Goal: Task Accomplishment & Management: Use online tool/utility

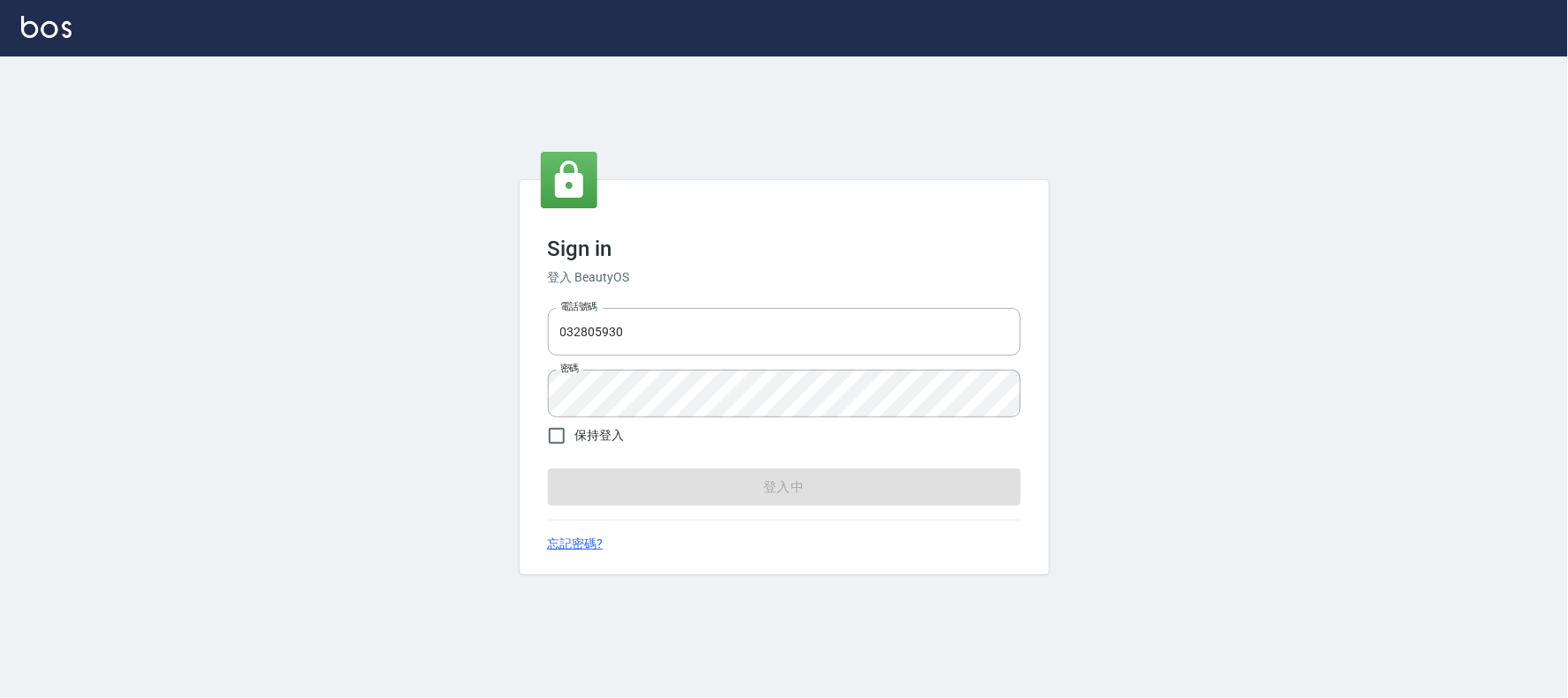
click at [756, 491] on form "電話號碼 [PHONE_NUMBER] 電話號碼 密碼 密碼 保持登入 登入中" at bounding box center [784, 403] width 473 height 204
click at [796, 335] on input "032805930" at bounding box center [784, 331] width 473 height 48
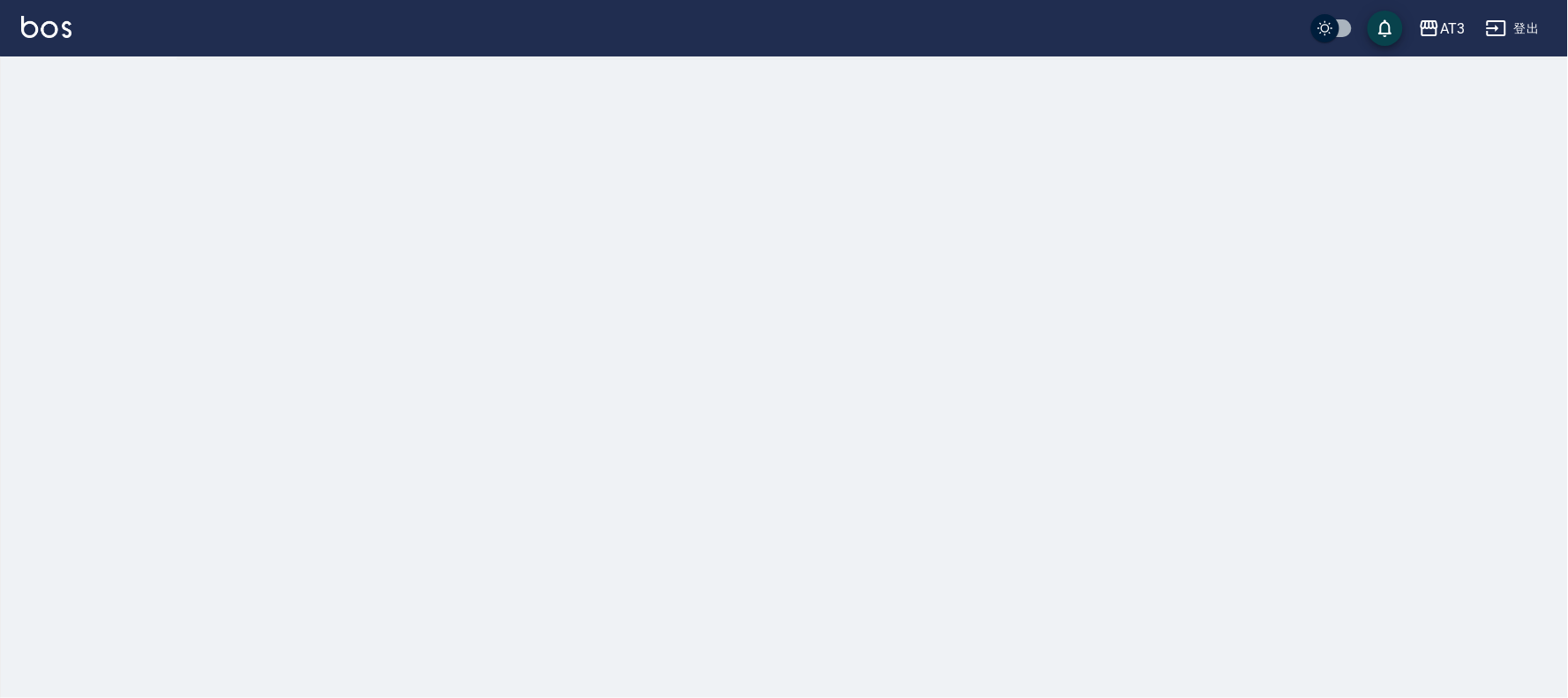
drag, startPoint x: 160, startPoint y: 362, endPoint x: 163, endPoint y: 345, distance: 17.3
click at [161, 360] on div at bounding box center [784, 349] width 1568 height 698
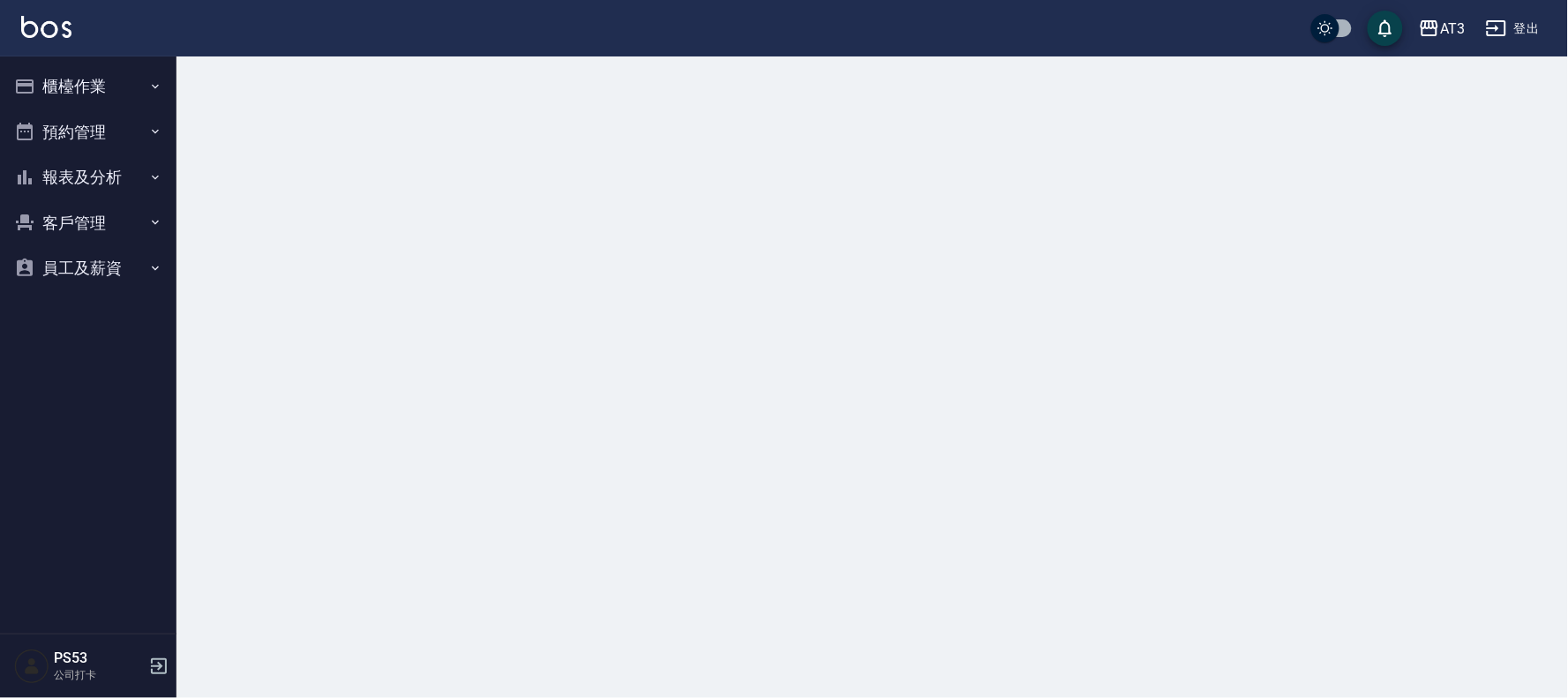
click at [47, 76] on button "櫃檯作業" at bounding box center [88, 86] width 163 height 46
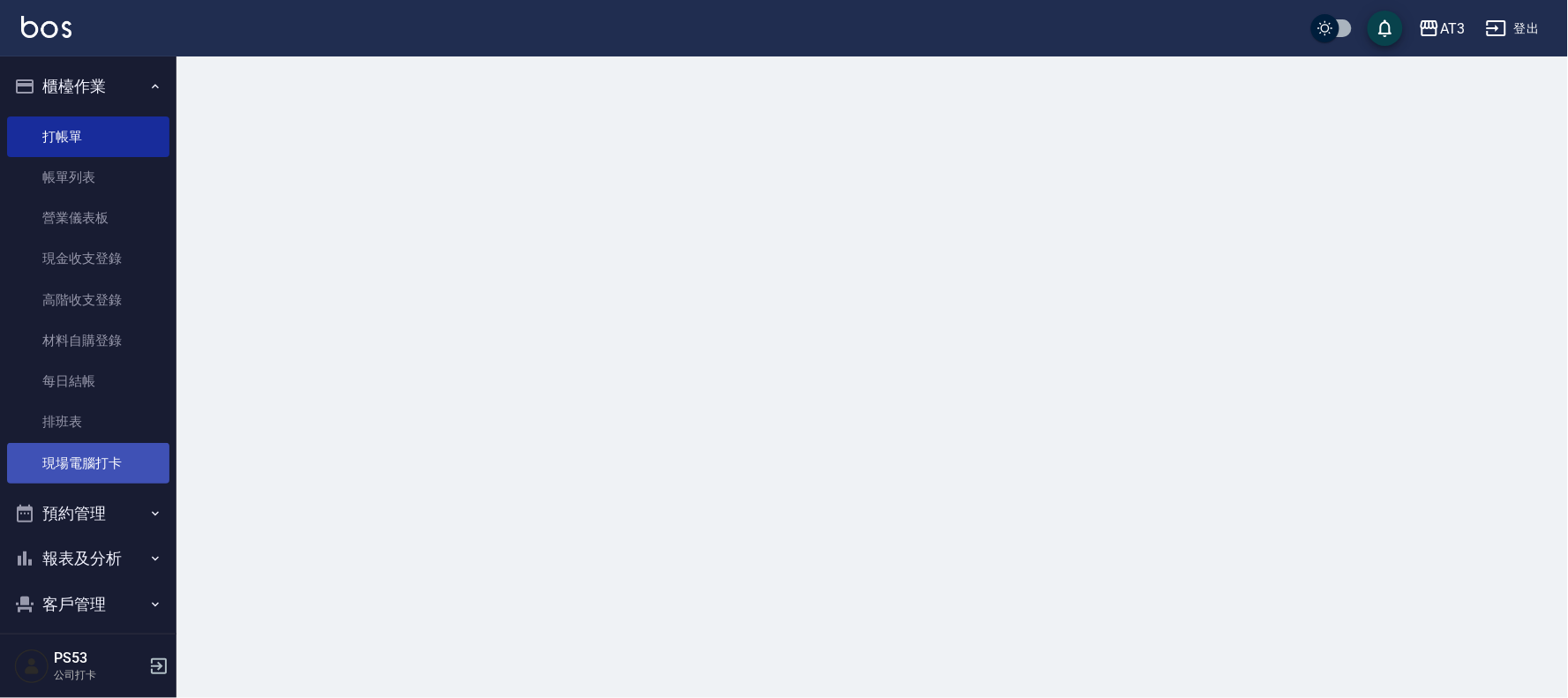
click at [103, 456] on link "現場電腦打卡" at bounding box center [88, 462] width 163 height 41
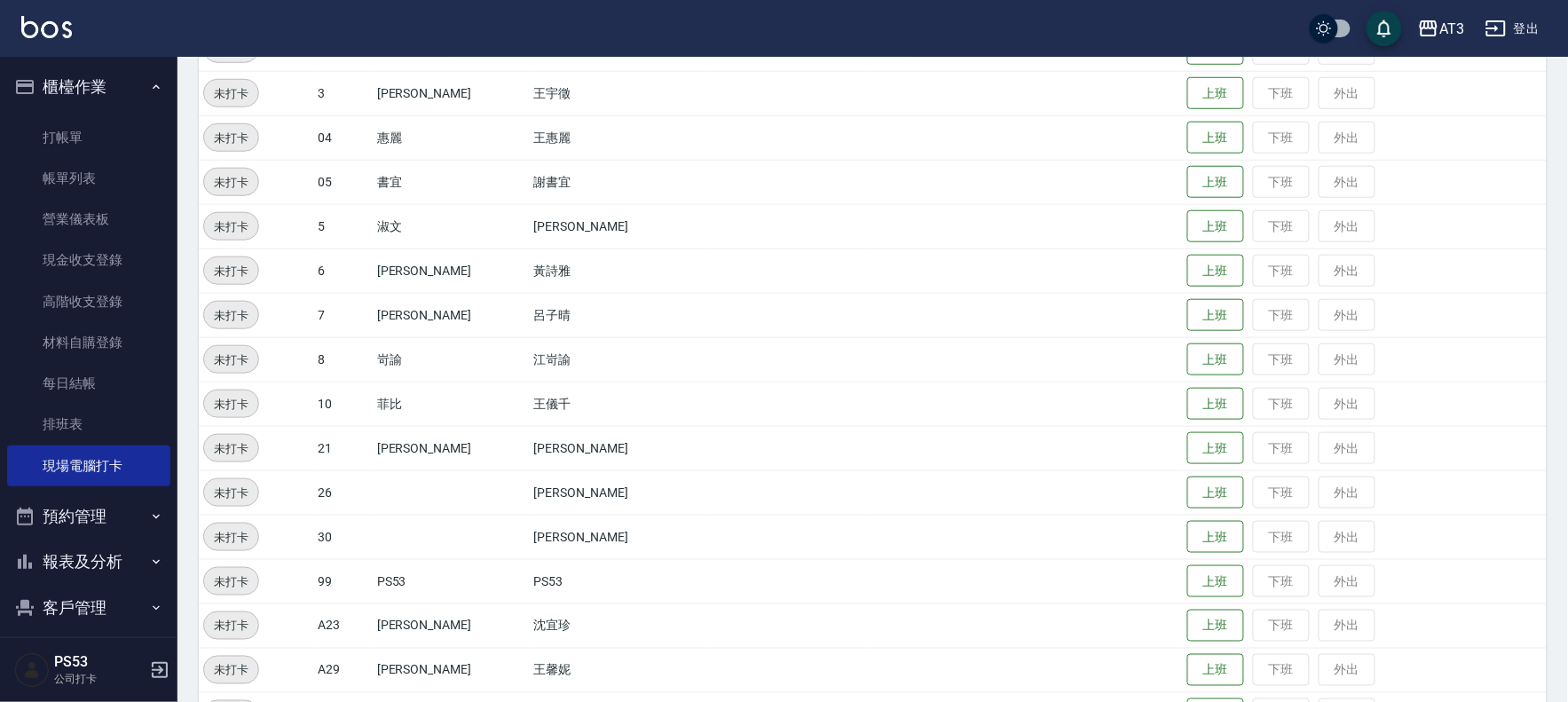
scroll to position [394, 0]
click at [1187, 388] on button "上班" at bounding box center [1215, 403] width 57 height 31
click at [1187, 266] on button "上班" at bounding box center [1215, 269] width 57 height 31
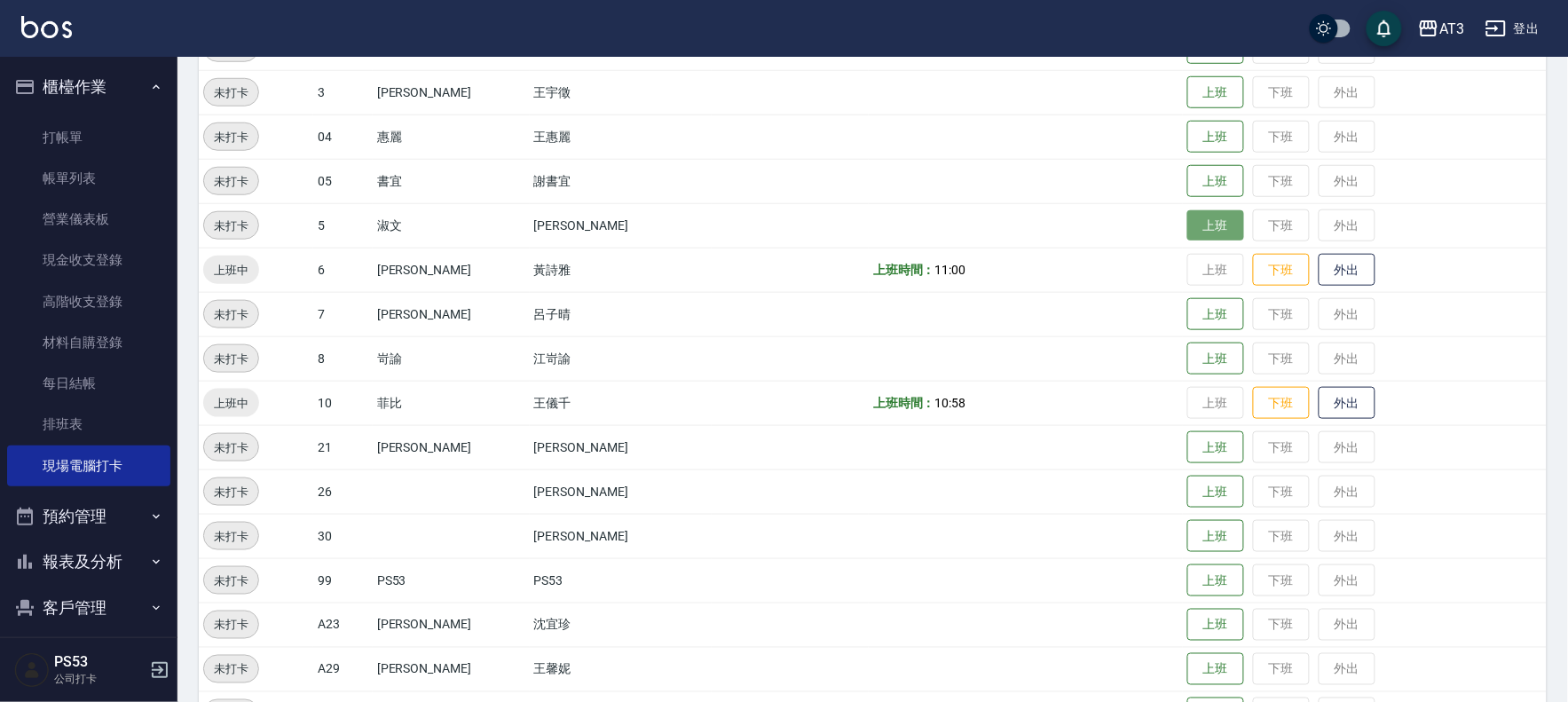
click at [1187, 220] on button "上班" at bounding box center [1215, 225] width 57 height 31
